Goal: Information Seeking & Learning: Learn about a topic

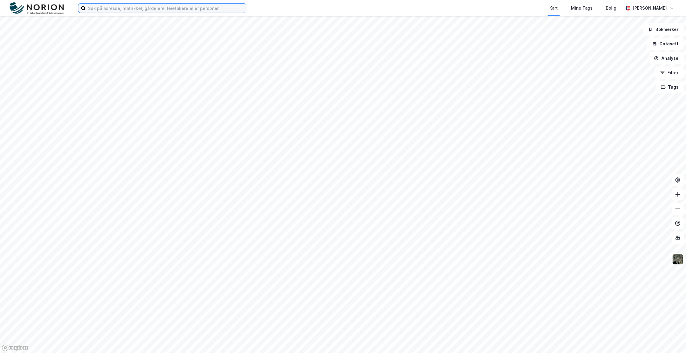
click at [164, 10] on input at bounding box center [166, 8] width 160 height 9
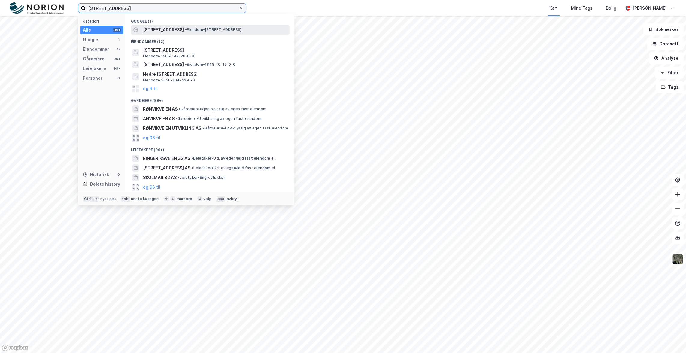
type input "[STREET_ADDRESS]"
click at [191, 27] on span "• Eiendom • [STREET_ADDRESS]" at bounding box center [213, 29] width 56 height 5
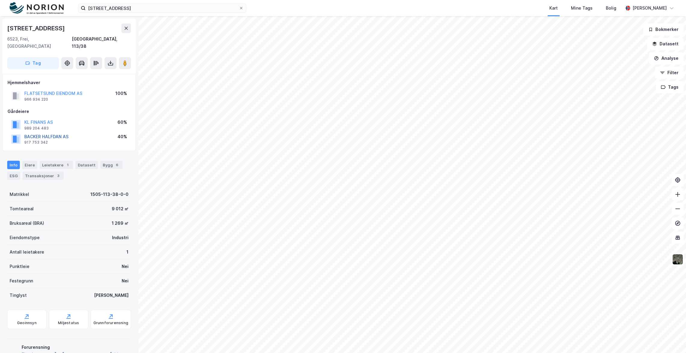
click at [0, 0] on button "BACKER HALFDAN AS" at bounding box center [0, 0] width 0 height 0
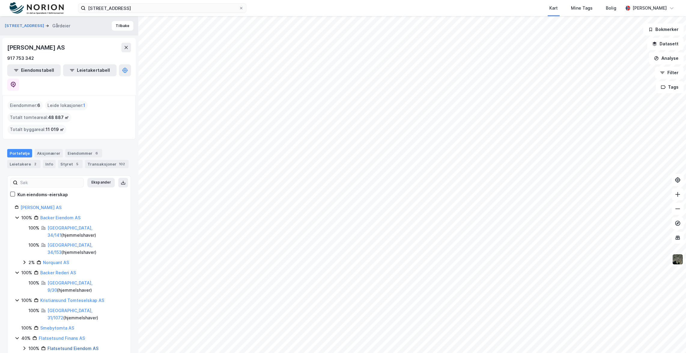
scroll to position [27, 0]
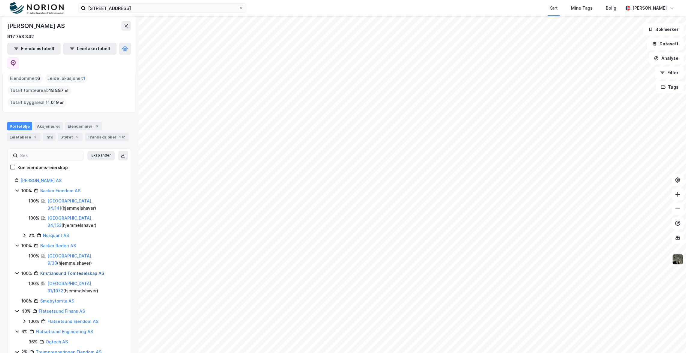
click at [62, 271] on link "Kristiansund Tomteselskap AS" at bounding box center [72, 273] width 64 height 5
